Goal: Transaction & Acquisition: Subscribe to service/newsletter

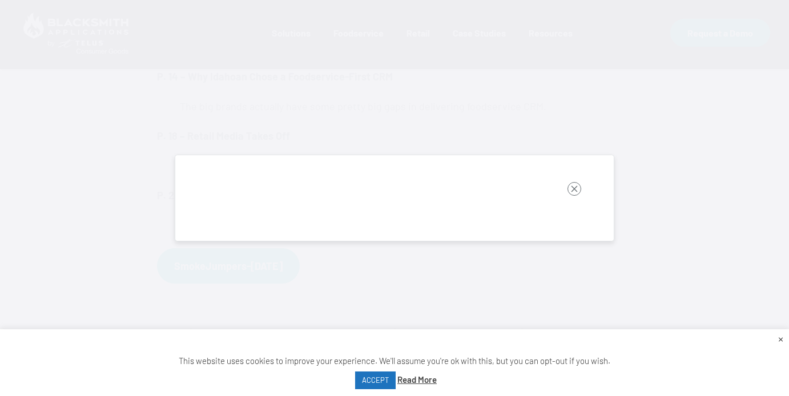
scroll to position [537, 0]
click at [575, 187] on rect "button" at bounding box center [574, 189] width 14 height 14
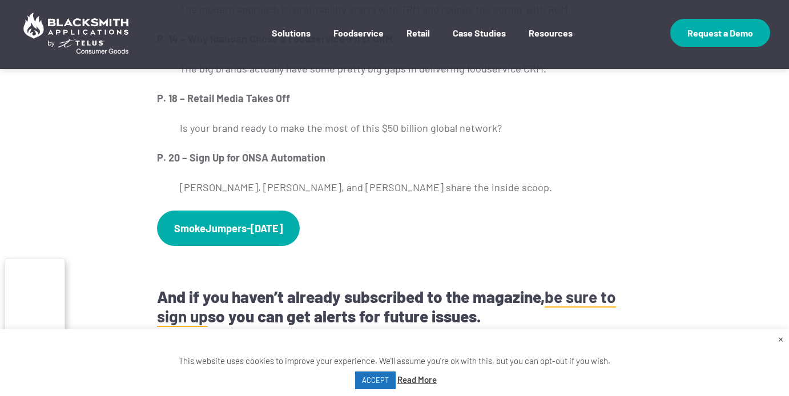
scroll to position [567, 0]
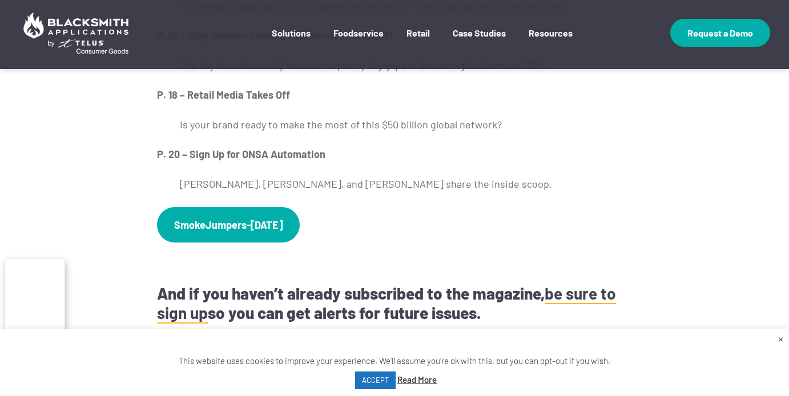
click at [781, 338] on link "×" at bounding box center [780, 338] width 5 height 13
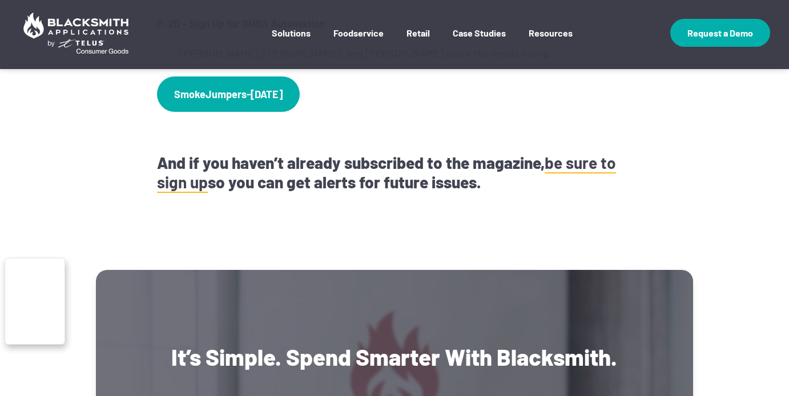
scroll to position [698, 0]
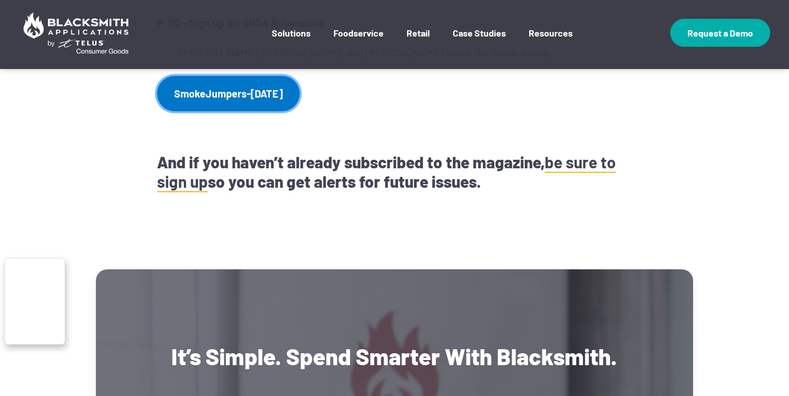
click at [267, 92] on link "SmokeJumpers-March2022" at bounding box center [228, 93] width 143 height 35
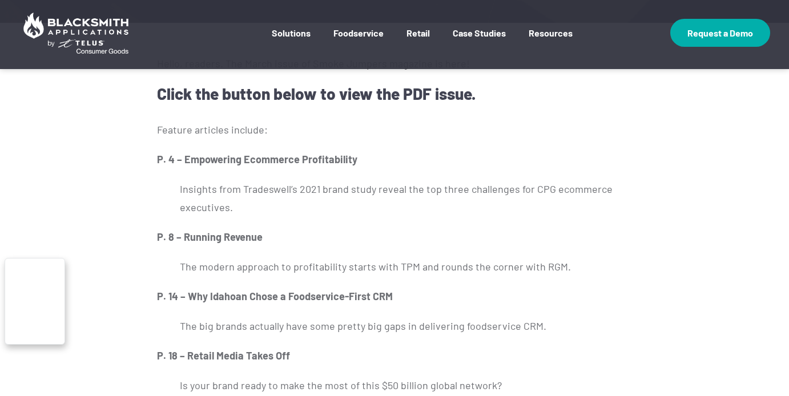
scroll to position [274, 0]
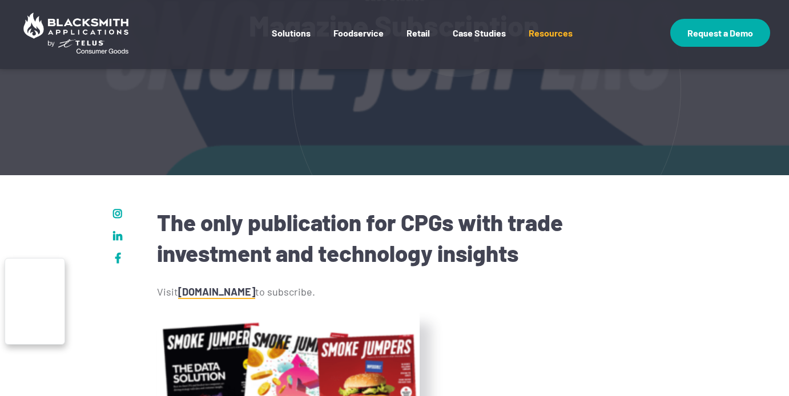
scroll to position [171, 0]
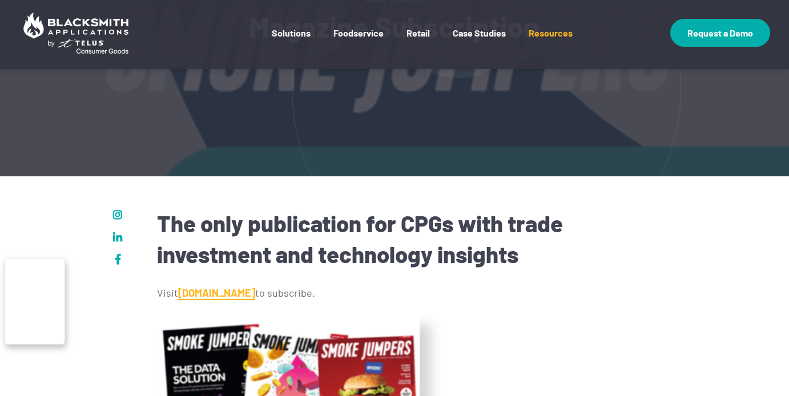
click at [255, 294] on link "www.smokejumpersmag.com" at bounding box center [216, 293] width 77 height 14
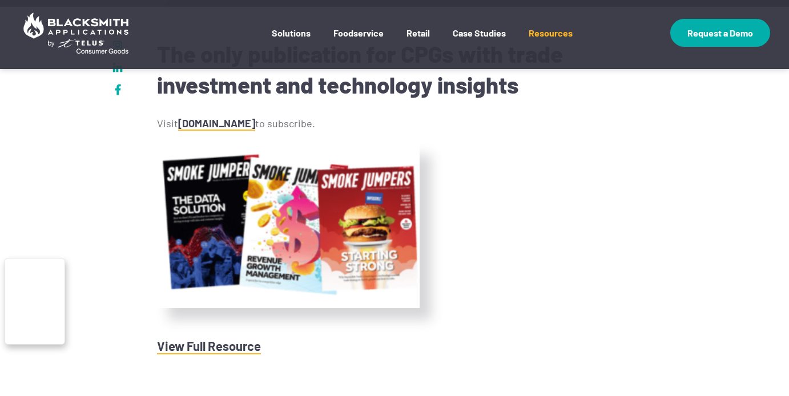
scroll to position [342, 0]
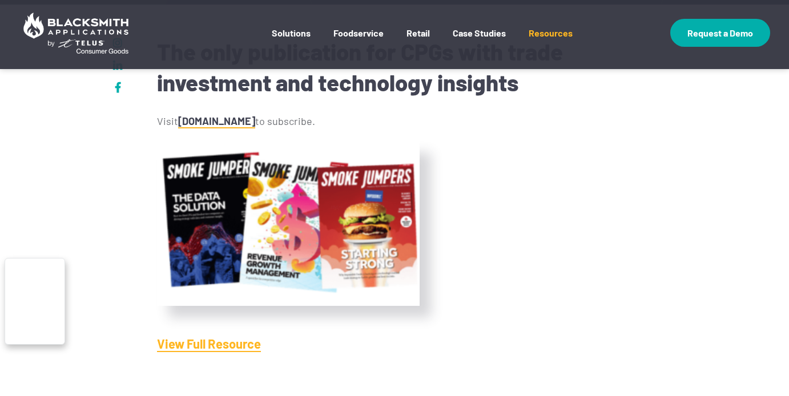
click at [189, 339] on link "View Full Resource" at bounding box center [209, 344] width 104 height 16
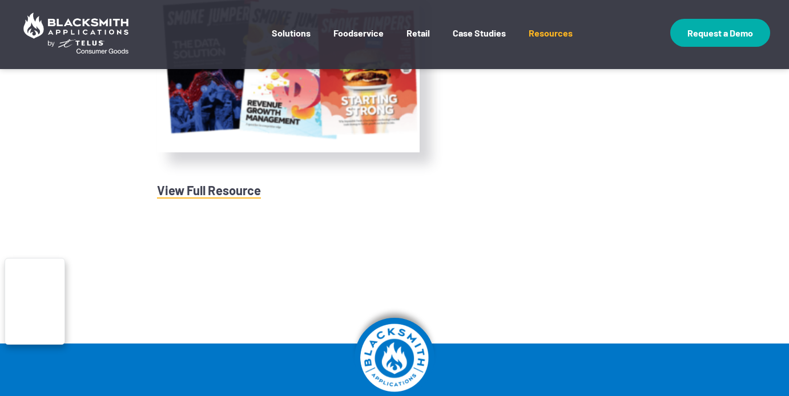
scroll to position [445, 0]
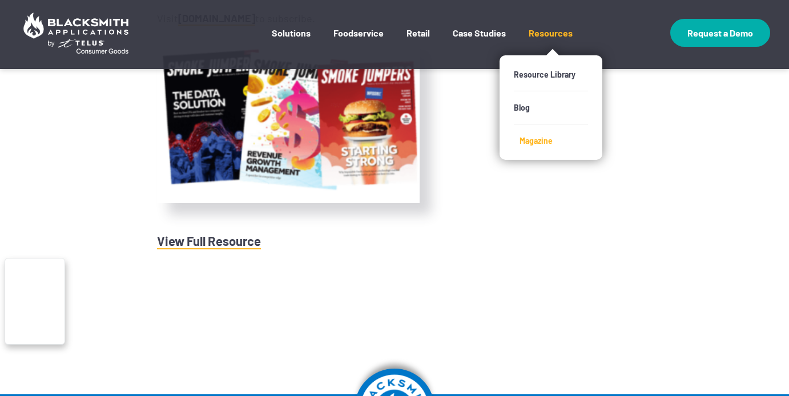
click at [520, 142] on link "Magazine" at bounding box center [556, 140] width 74 height 33
